Goal: Task Accomplishment & Management: Use online tool/utility

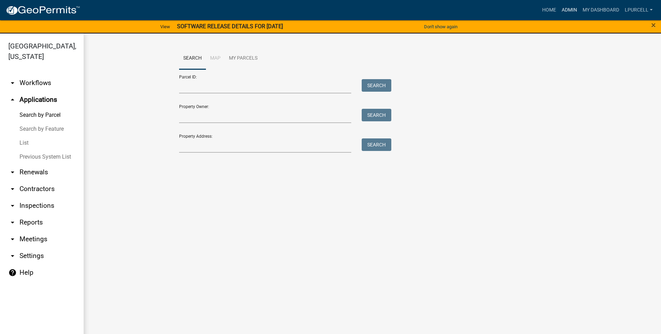
click at [565, 10] on link "Admin" at bounding box center [569, 9] width 21 height 13
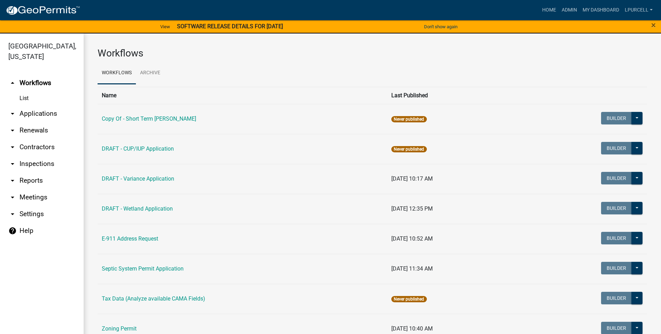
click at [20, 181] on link "arrow_drop_down Reports" at bounding box center [42, 180] width 84 height 17
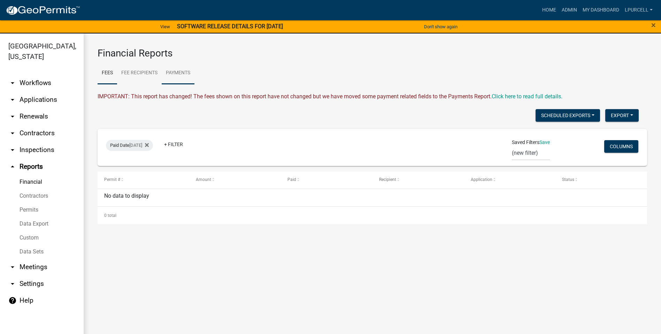
click at [182, 71] on link "Payments" at bounding box center [178, 73] width 33 height 22
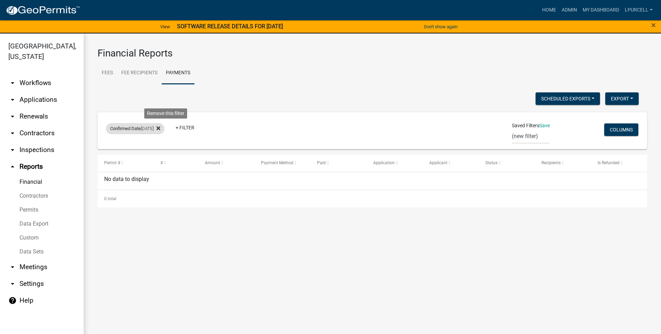
click at [160, 128] on icon at bounding box center [159, 128] width 4 height 4
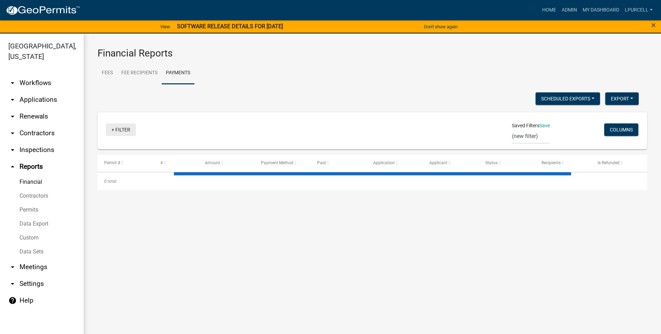
click at [119, 132] on link "+ Filter" at bounding box center [121, 129] width 30 height 13
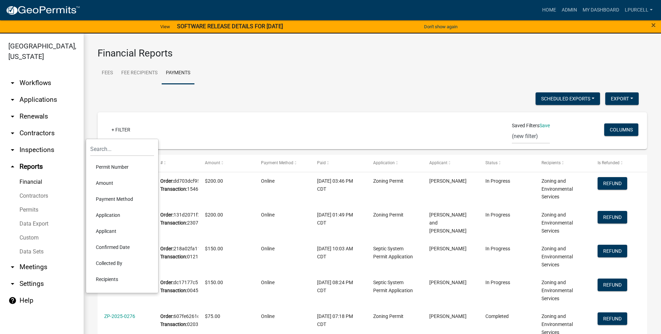
click at [106, 197] on li "Payment Method" at bounding box center [122, 199] width 64 height 16
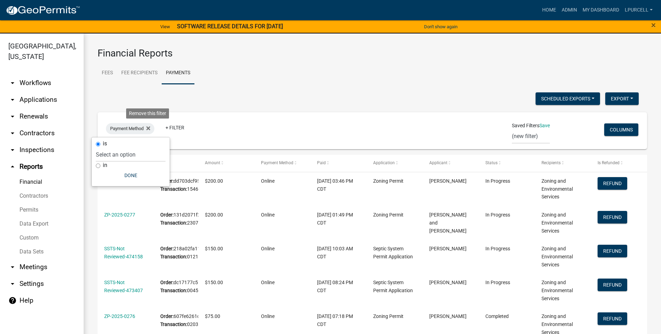
click at [148, 126] on icon at bounding box center [148, 128] width 4 height 6
click at [124, 131] on link "+ Filter" at bounding box center [121, 129] width 30 height 13
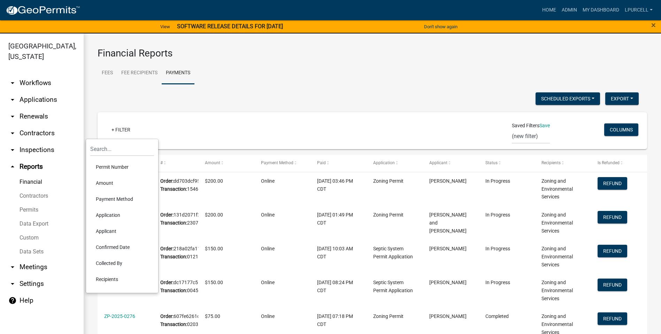
click at [110, 247] on li "Confirmed Date" at bounding box center [122, 247] width 64 height 16
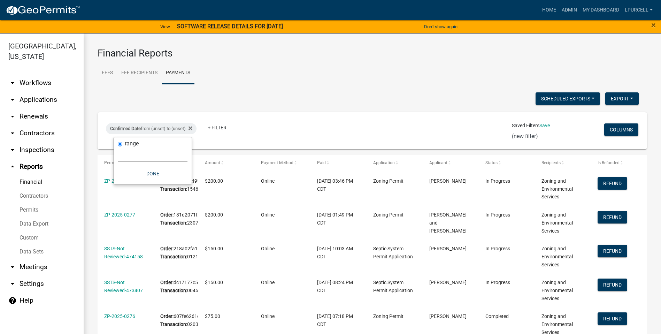
click at [130, 154] on select "[DATE] [DATE] Current Week Previous Week Current Month Last Month Current Calen…" at bounding box center [153, 154] width 70 height 14
select select "custom"
click at [118, 147] on select "[DATE] [DATE] Current Week Previous Week Current Month Last Month Current Calen…" at bounding box center [153, 154] width 70 height 14
click at [138, 180] on input "date" at bounding box center [153, 184] width 70 height 14
click at [139, 182] on input "date" at bounding box center [153, 184] width 70 height 14
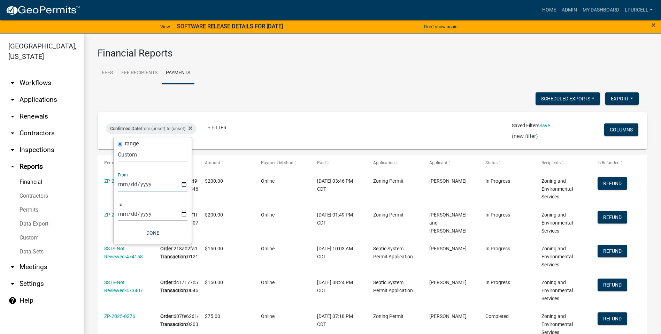
click at [183, 184] on input "date" at bounding box center [153, 184] width 70 height 14
type input "[DATE]"
click at [134, 211] on input "date" at bounding box center [158, 214] width 70 height 14
click at [189, 213] on input "date" at bounding box center [158, 214] width 70 height 14
type input "[DATE]"
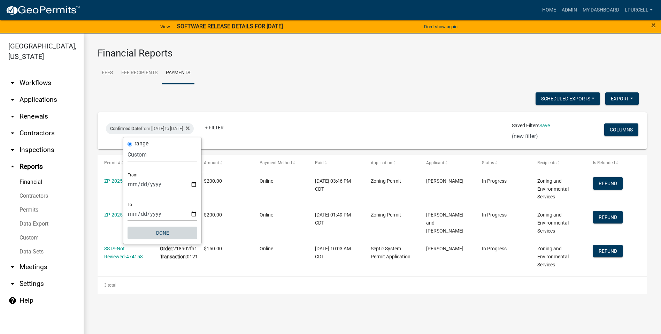
click at [152, 228] on button "Done" at bounding box center [163, 233] width 70 height 13
